Goal: Task Accomplishment & Management: Manage account settings

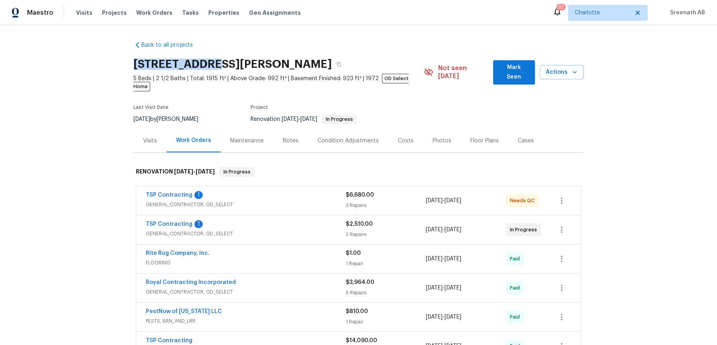
drag, startPoint x: 131, startPoint y: 61, endPoint x: 217, endPoint y: 61, distance: 86.5
click at [217, 61] on div "Back to all projects [STREET_ADDRESS] 5 Beds | 2 1/2 Baths | Total: 1915 ft² | …" at bounding box center [358, 185] width 717 height 320
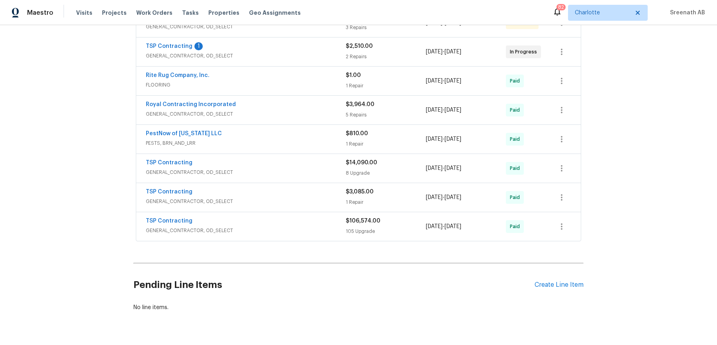
scroll to position [187, 0]
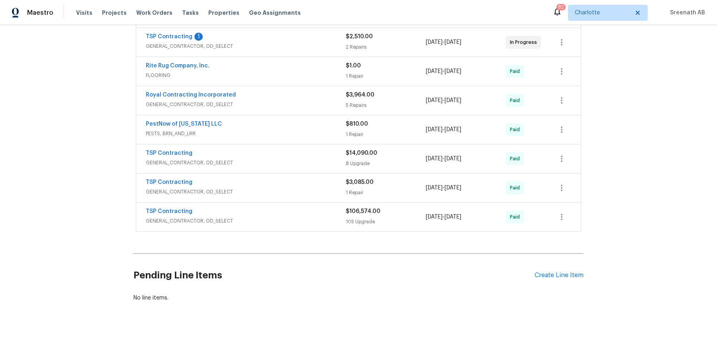
click at [308, 207] on div "TSP Contracting" at bounding box center [246, 212] width 200 height 10
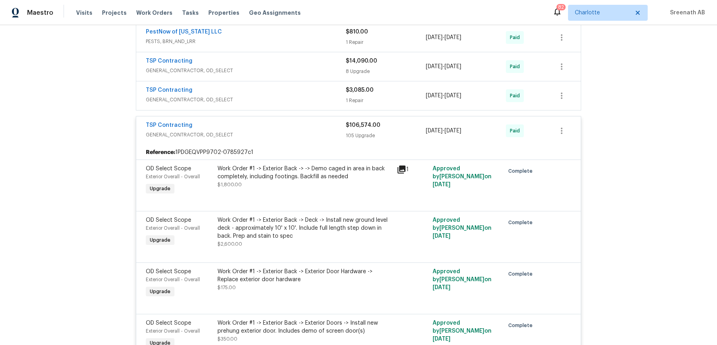
scroll to position [245, 0]
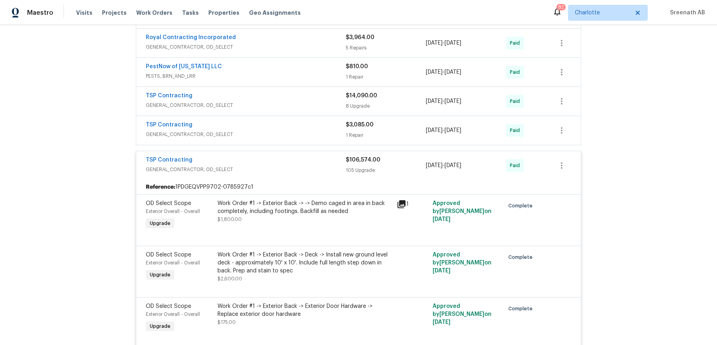
click at [378, 92] on div "$14,090.00 8 Upgrade" at bounding box center [386, 101] width 80 height 19
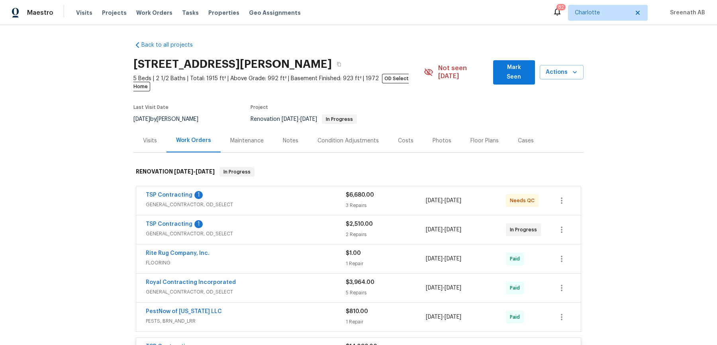
scroll to position [60, 0]
